Goal: Task Accomplishment & Management: Use online tool/utility

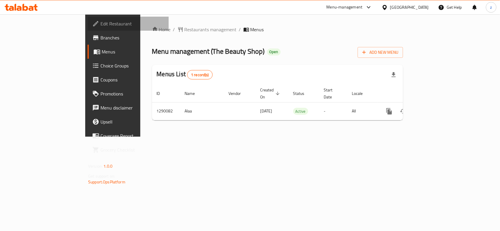
click at [100, 26] on span "Edit Restaurant" at bounding box center [132, 23] width 64 height 7
click at [100, 24] on span "Edit Restaurant" at bounding box center [132, 23] width 64 height 7
click at [184, 32] on span "Restaurants management" at bounding box center [210, 29] width 52 height 7
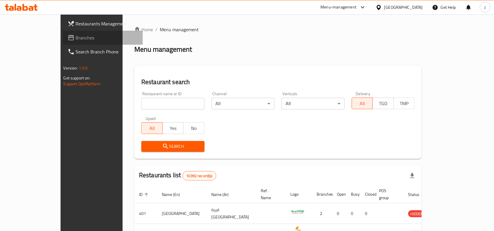
click at [76, 40] on span "Branches" at bounding box center [107, 37] width 63 height 7
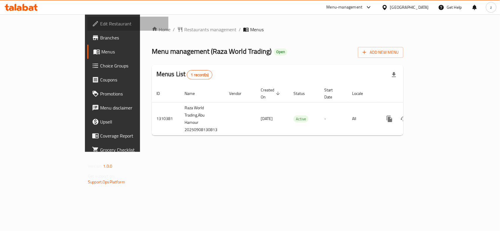
click at [100, 26] on span "Edit Restaurant" at bounding box center [132, 23] width 64 height 7
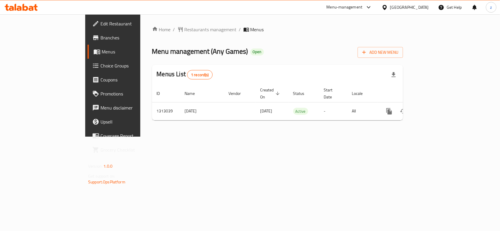
click at [100, 25] on span "Edit Restaurant" at bounding box center [132, 23] width 64 height 7
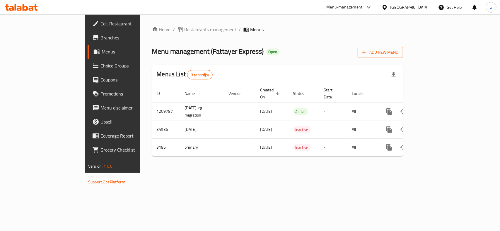
click at [100, 24] on span "Edit Restaurant" at bounding box center [132, 23] width 64 height 7
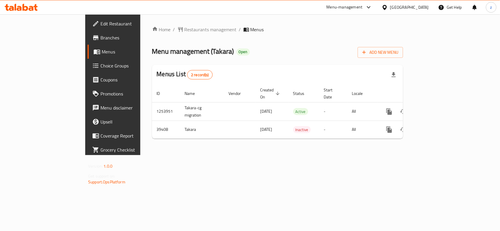
click at [100, 25] on span "Edit Restaurant" at bounding box center [132, 23] width 64 height 7
